Goal: Obtain resource: Obtain resource

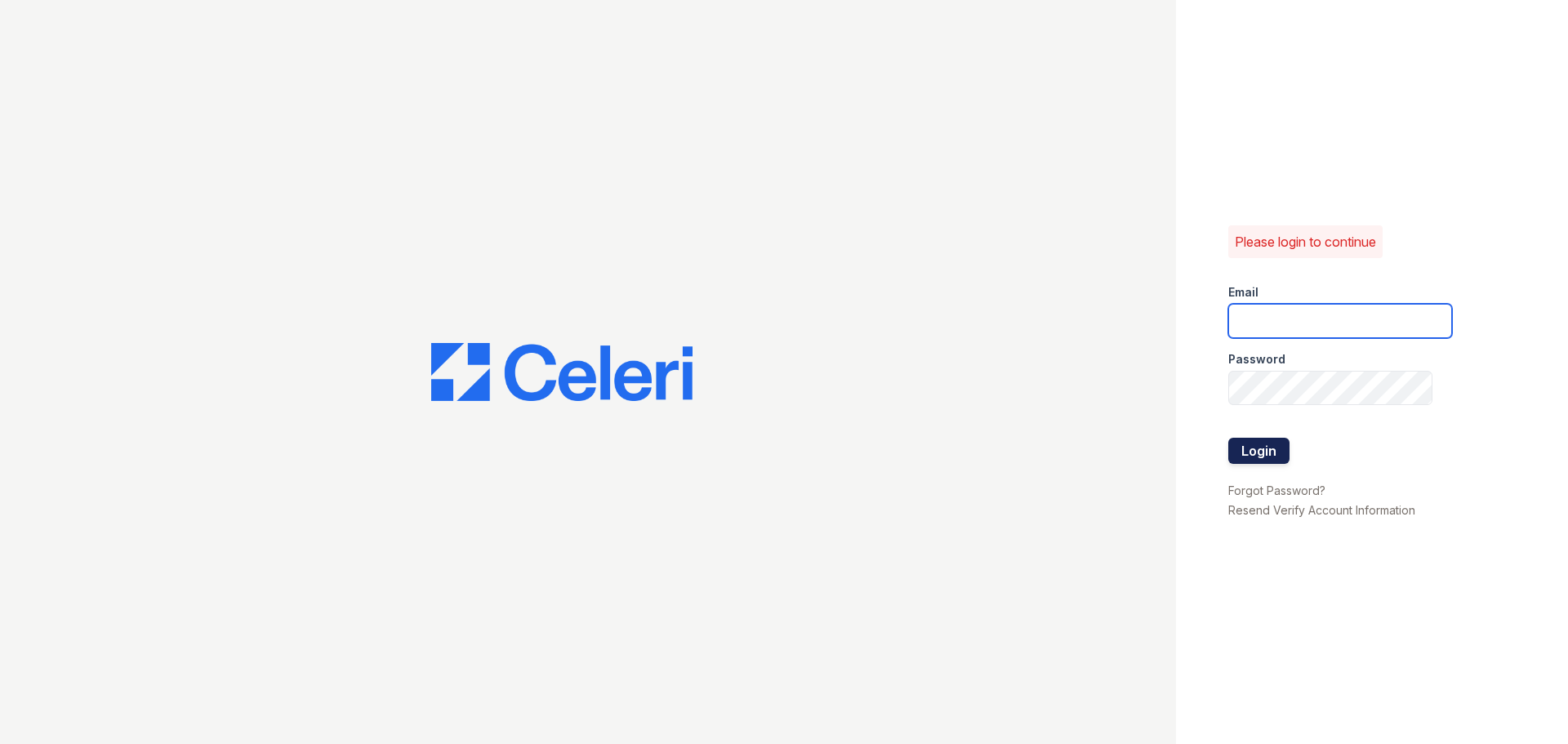
type input "arriveodentonsouth@trinity-pm.com"
click at [1272, 458] on button "Login" at bounding box center [1258, 451] width 61 height 27
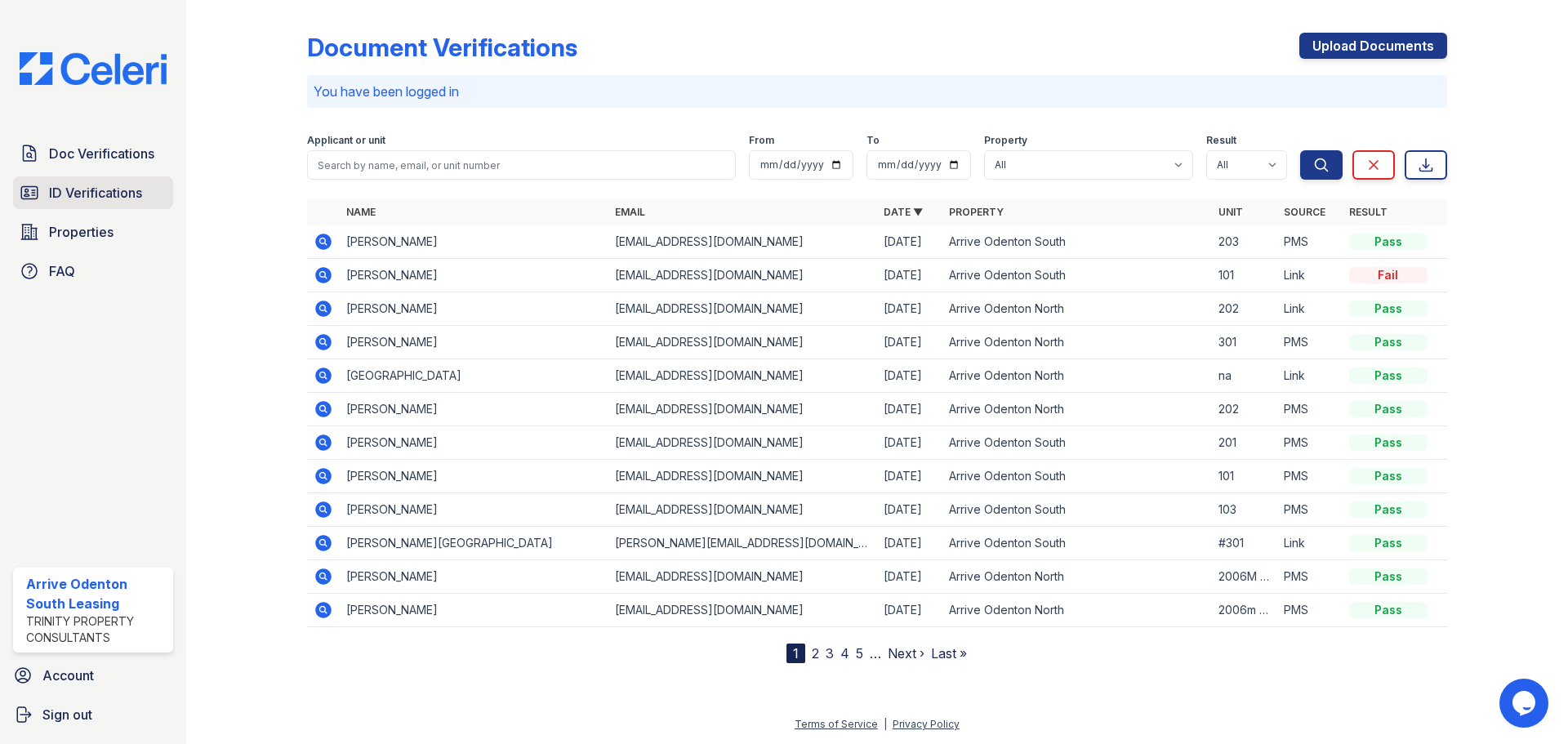
click at [137, 195] on span "ID Verifications" at bounding box center [95, 192] width 93 height 20
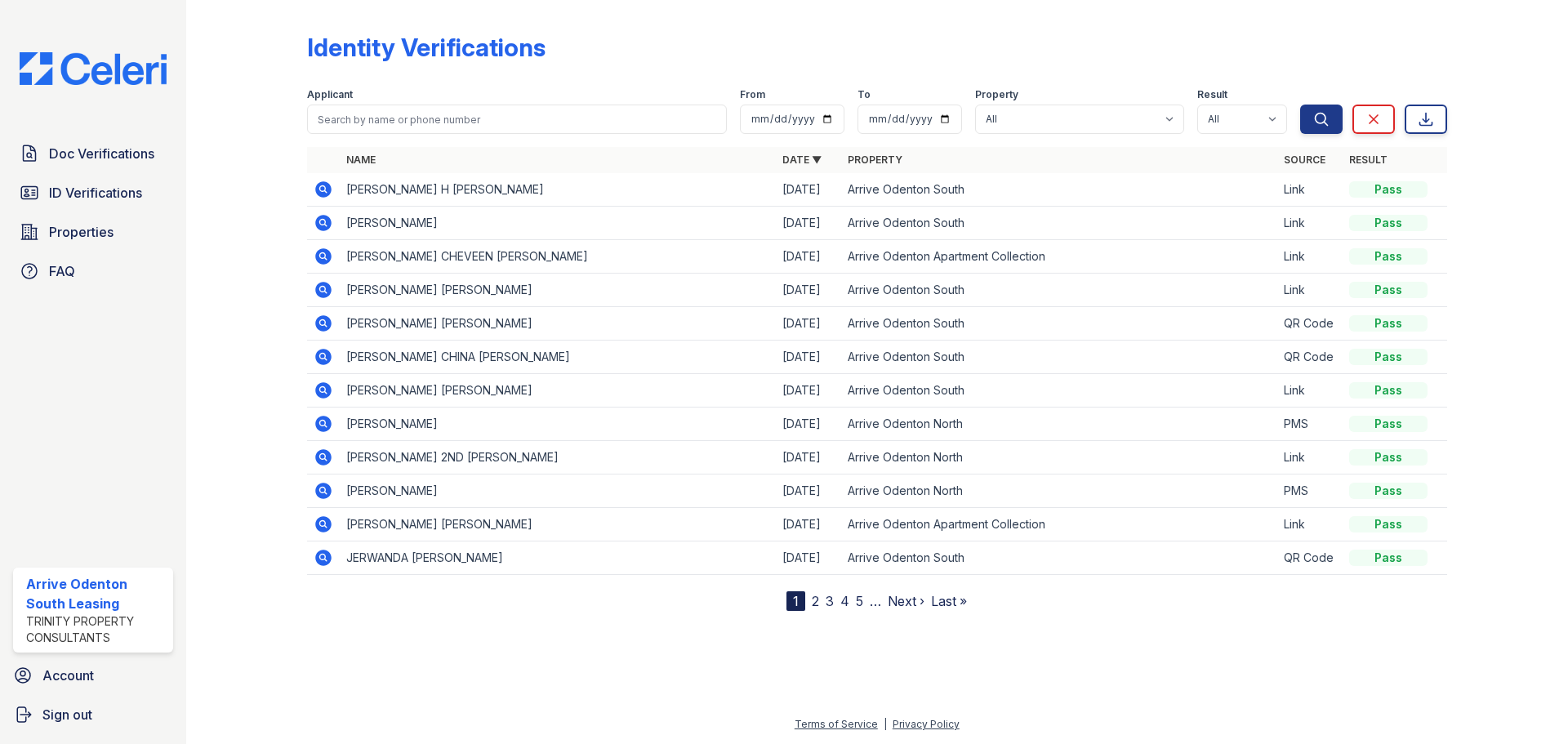
click at [332, 187] on icon at bounding box center [324, 189] width 20 height 20
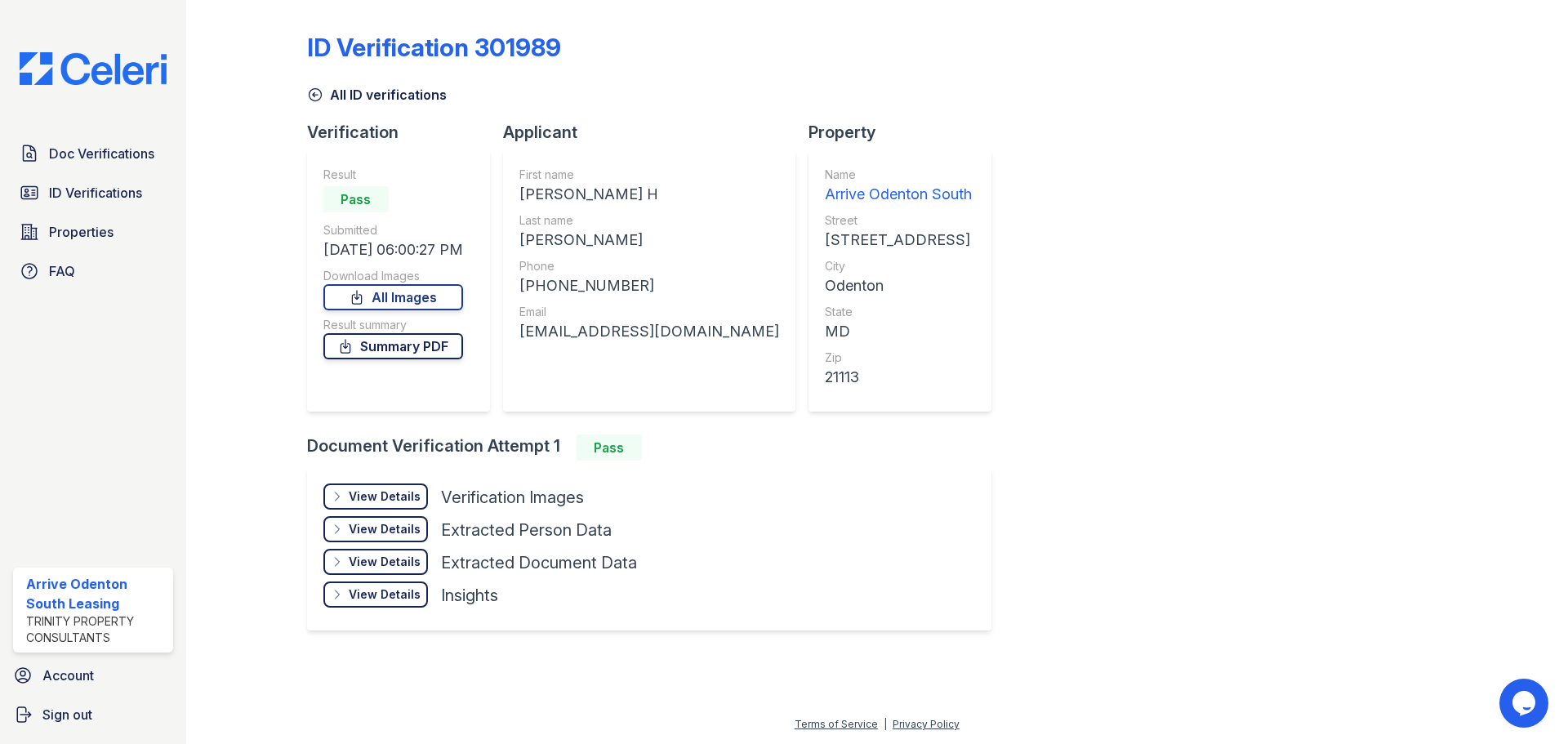
click at [419, 346] on link "Summary PDF" at bounding box center [393, 345] width 139 height 27
click at [105, 199] on span "ID Verifications" at bounding box center [95, 192] width 93 height 20
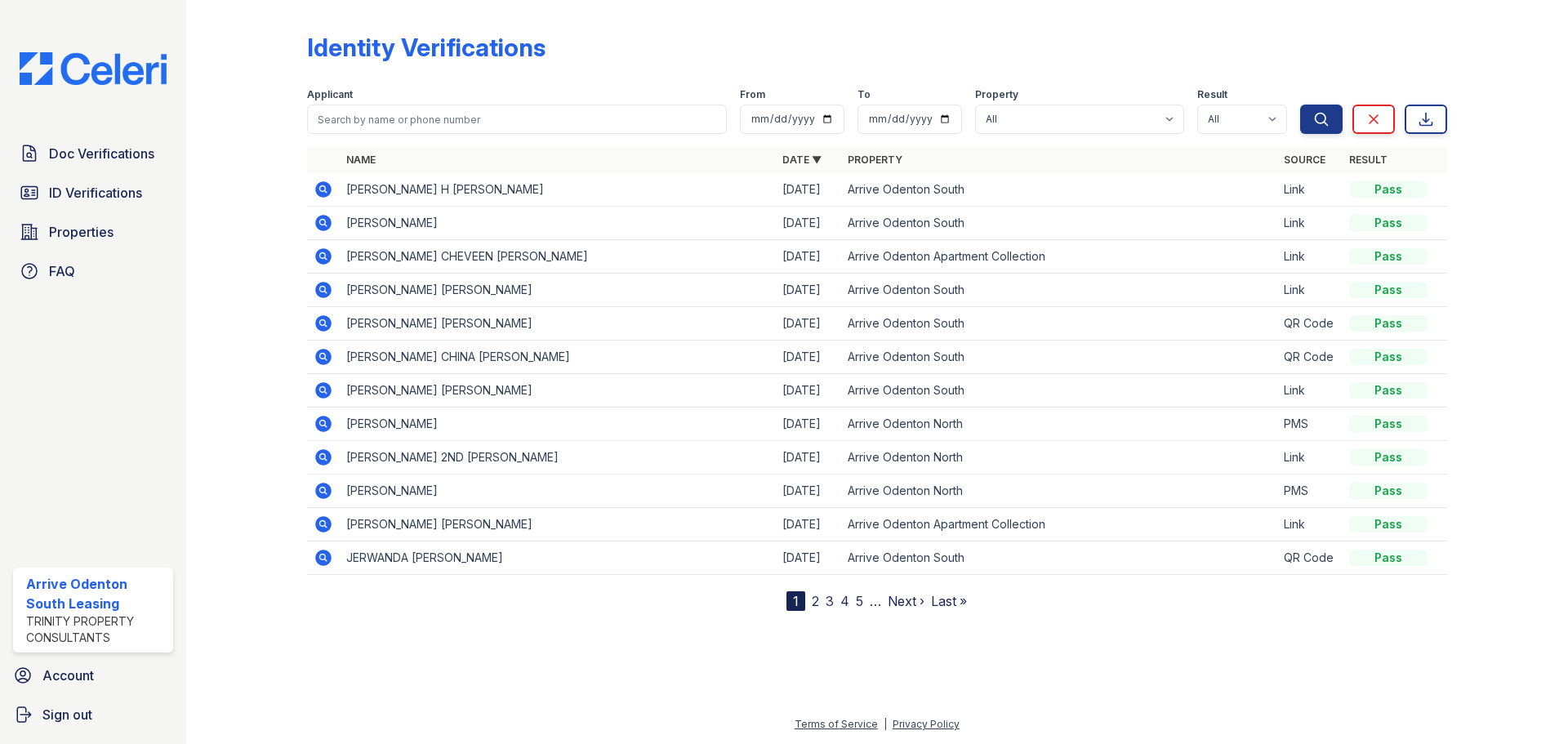
click at [324, 421] on icon at bounding box center [324, 424] width 20 height 20
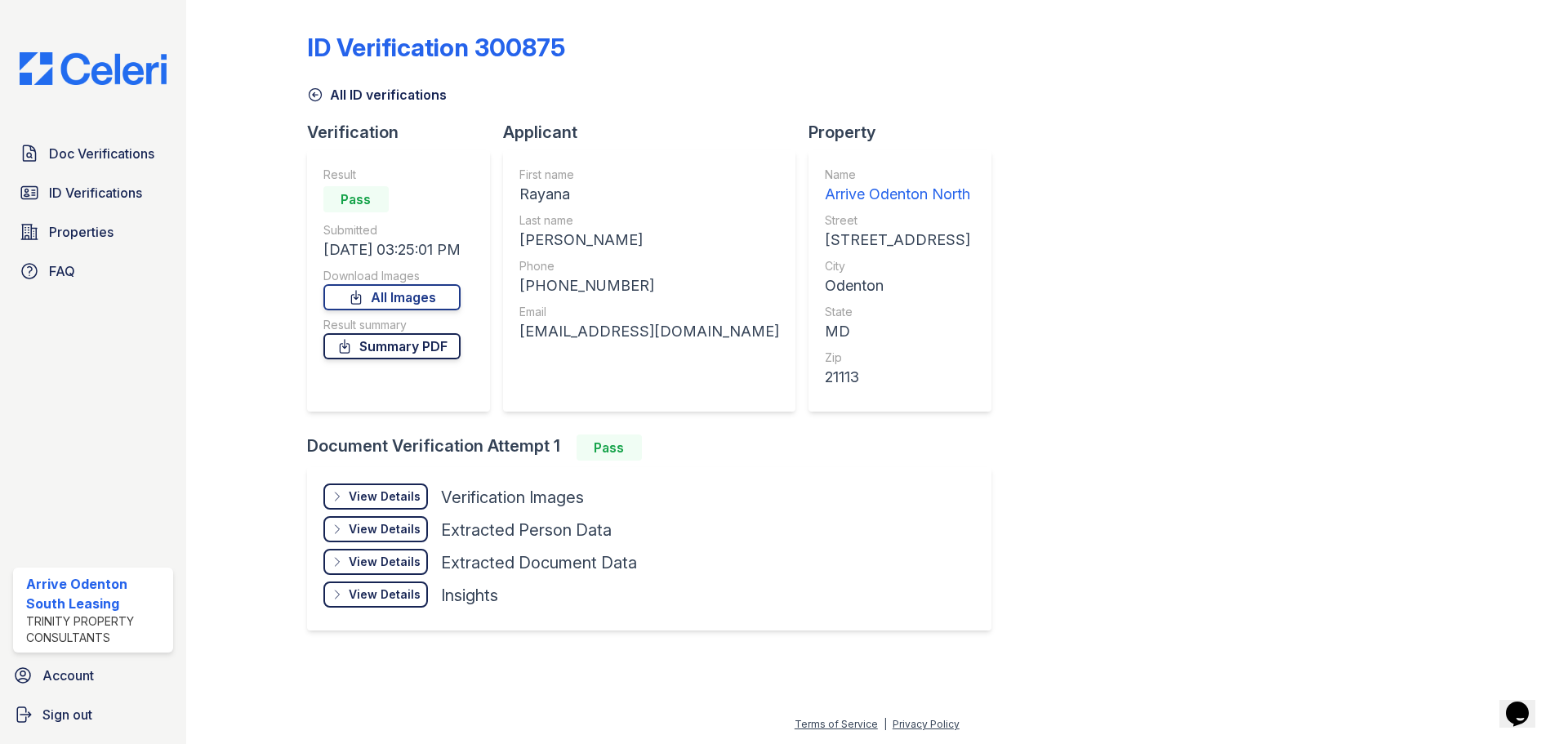
click at [409, 340] on link "Summary PDF" at bounding box center [392, 345] width 137 height 27
click at [146, 155] on span "Doc Verifications" at bounding box center [101, 153] width 105 height 20
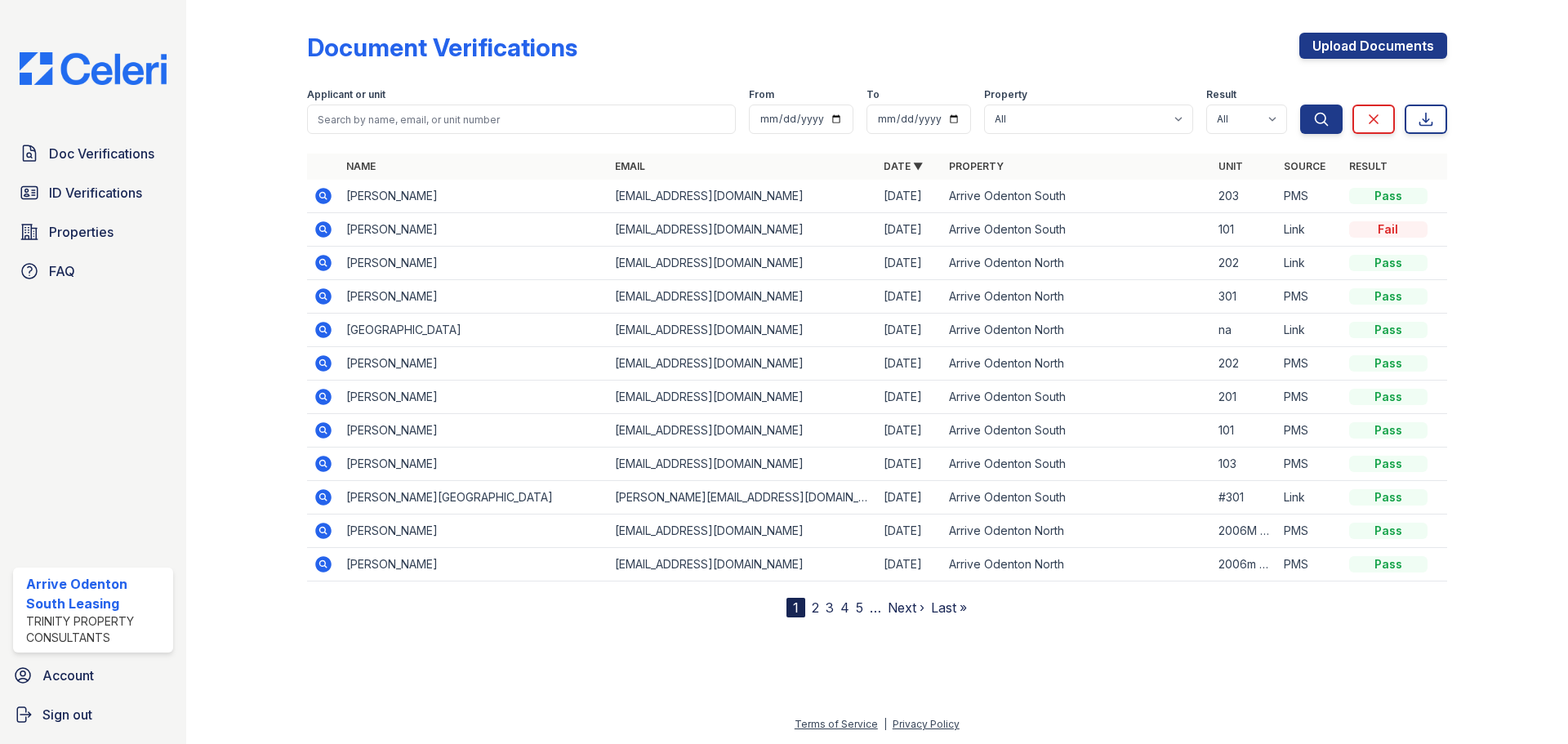
click at [331, 260] on icon at bounding box center [324, 263] width 20 height 20
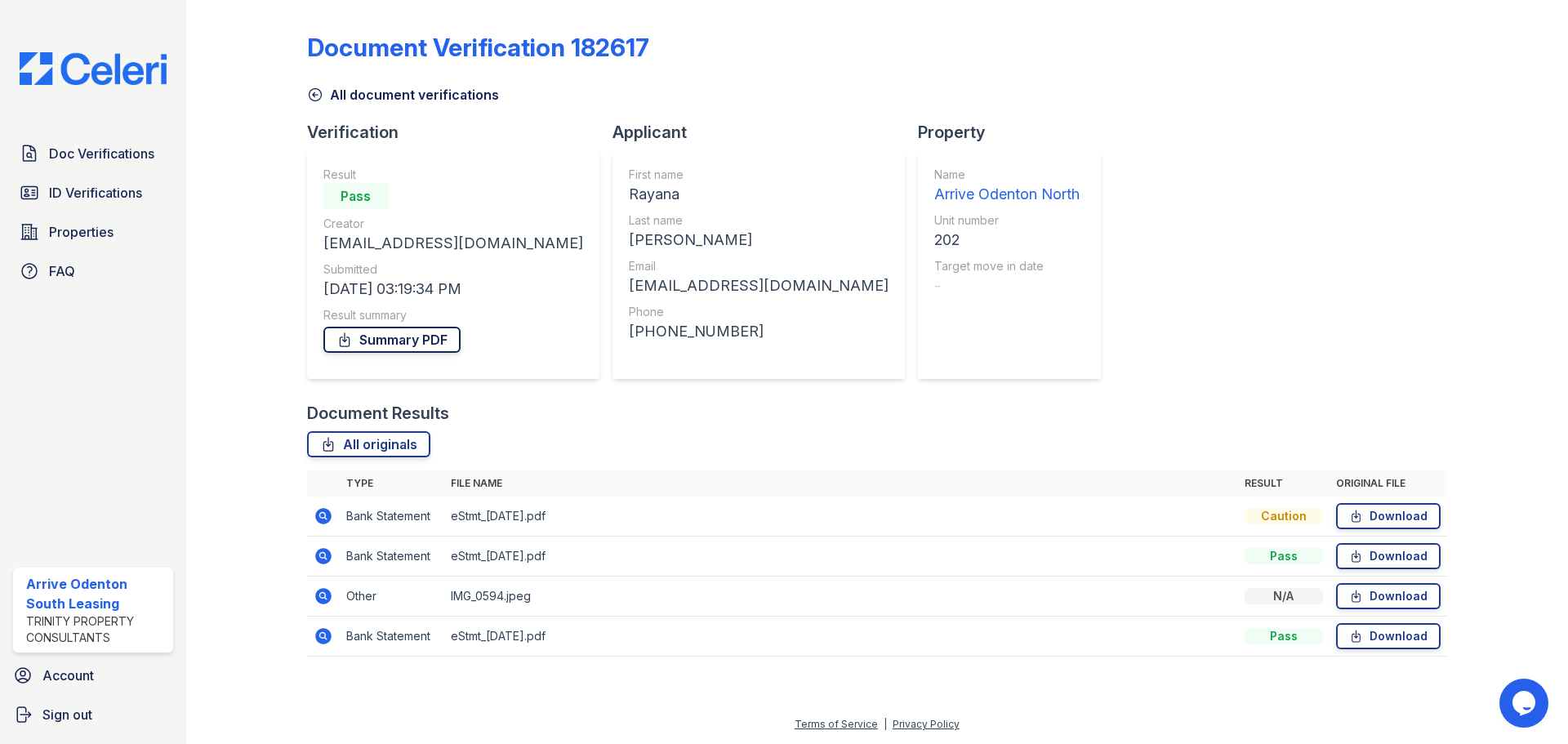
click at [435, 344] on link "Summary PDF" at bounding box center [392, 340] width 137 height 27
